Goal: Information Seeking & Learning: Compare options

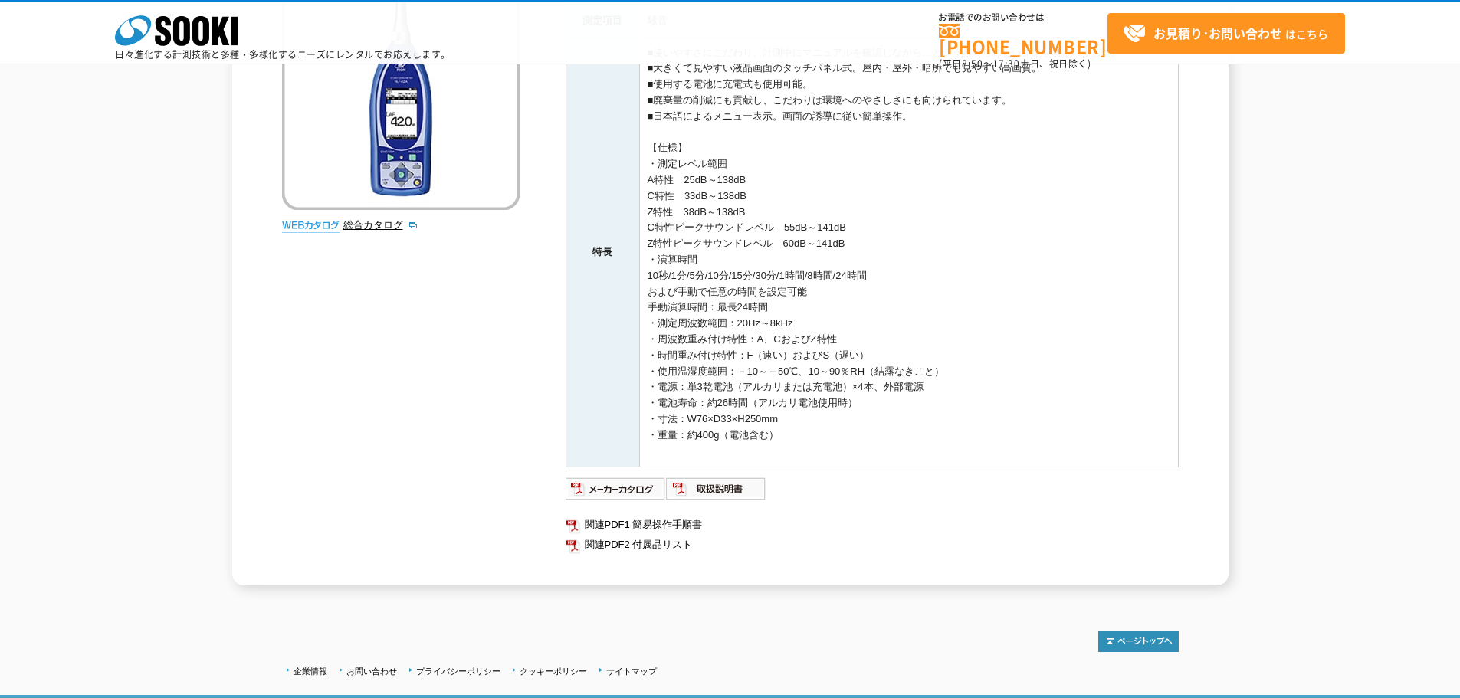
scroll to position [307, 0]
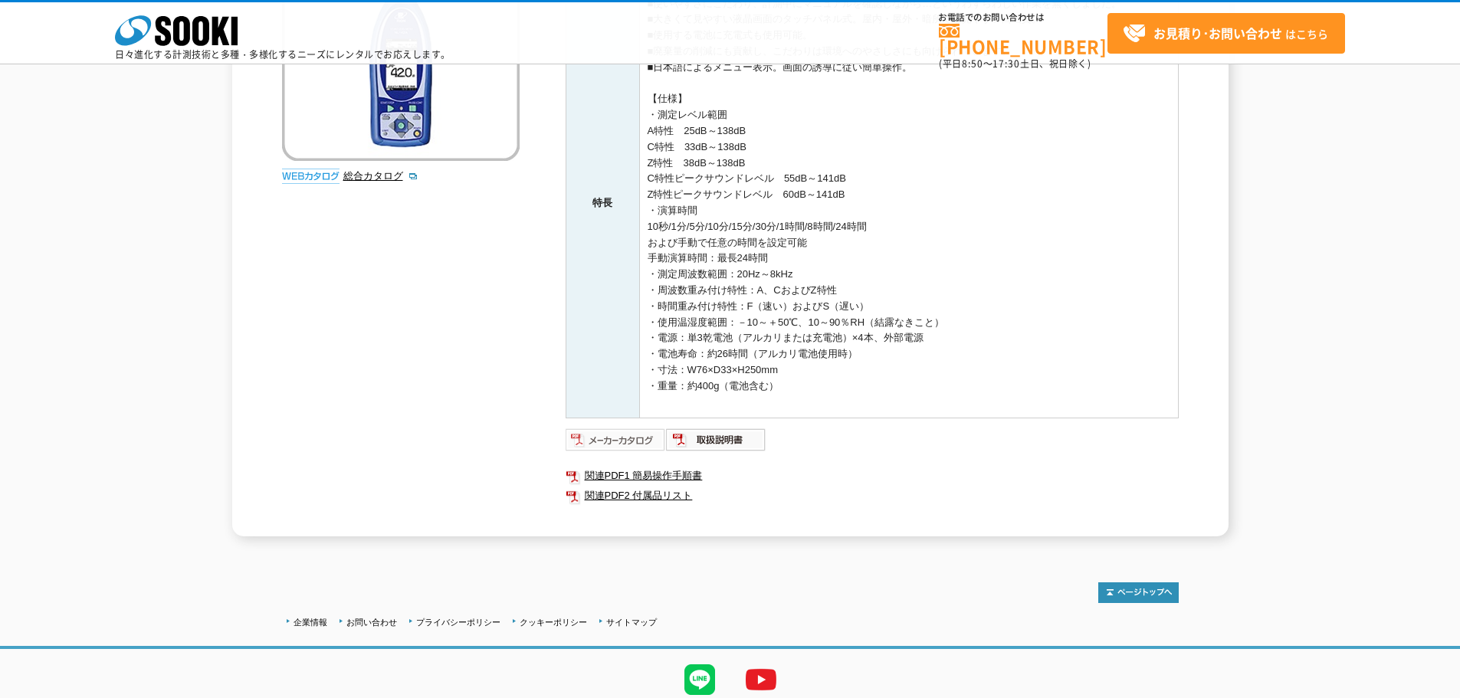
click at [606, 446] on img at bounding box center [616, 440] width 100 height 25
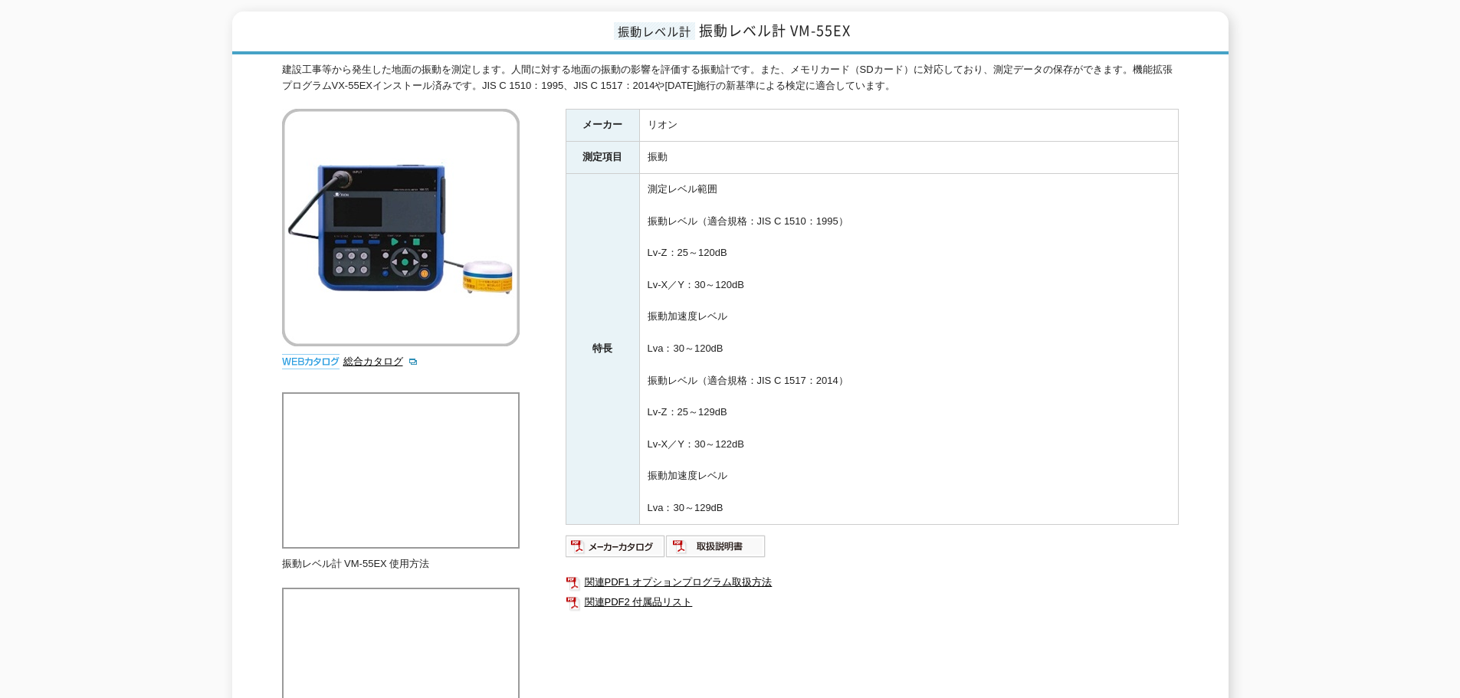
scroll to position [408, 0]
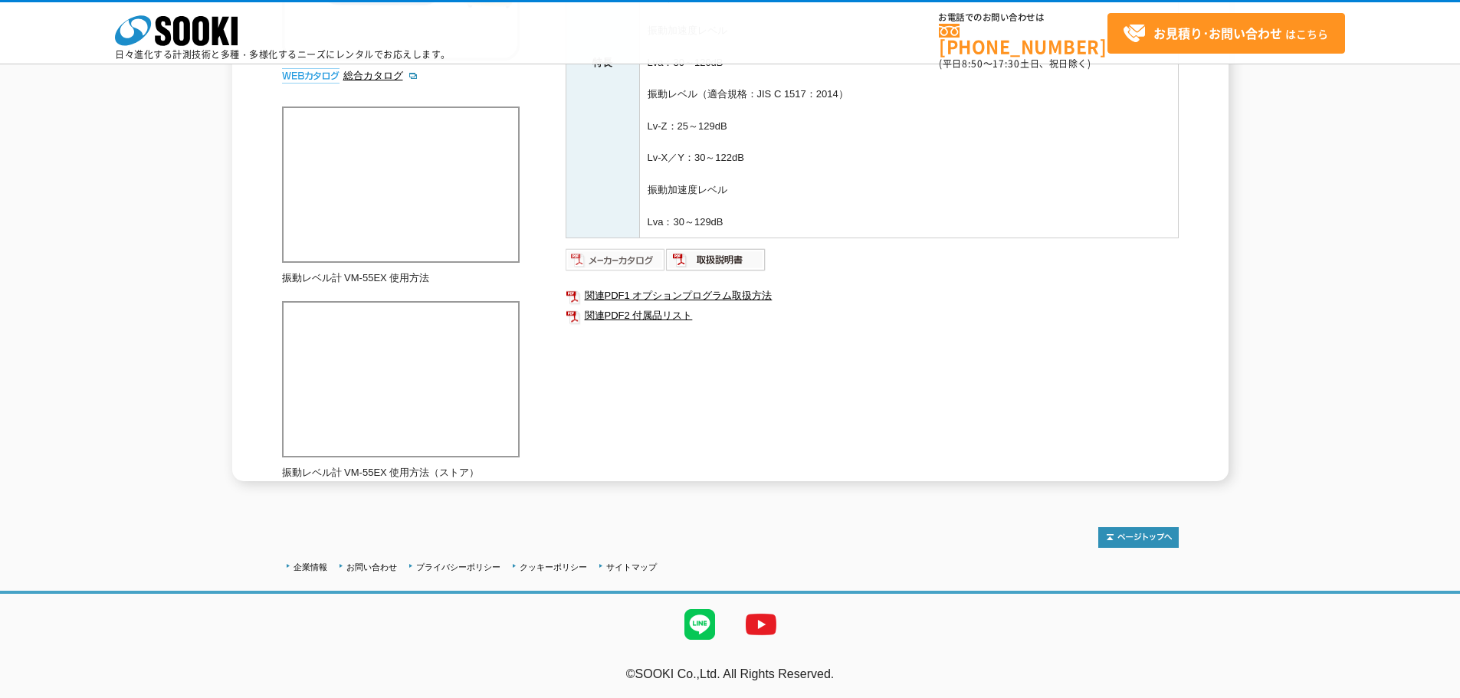
click at [616, 260] on img at bounding box center [616, 260] width 100 height 25
